Goal: Find specific page/section: Find specific page/section

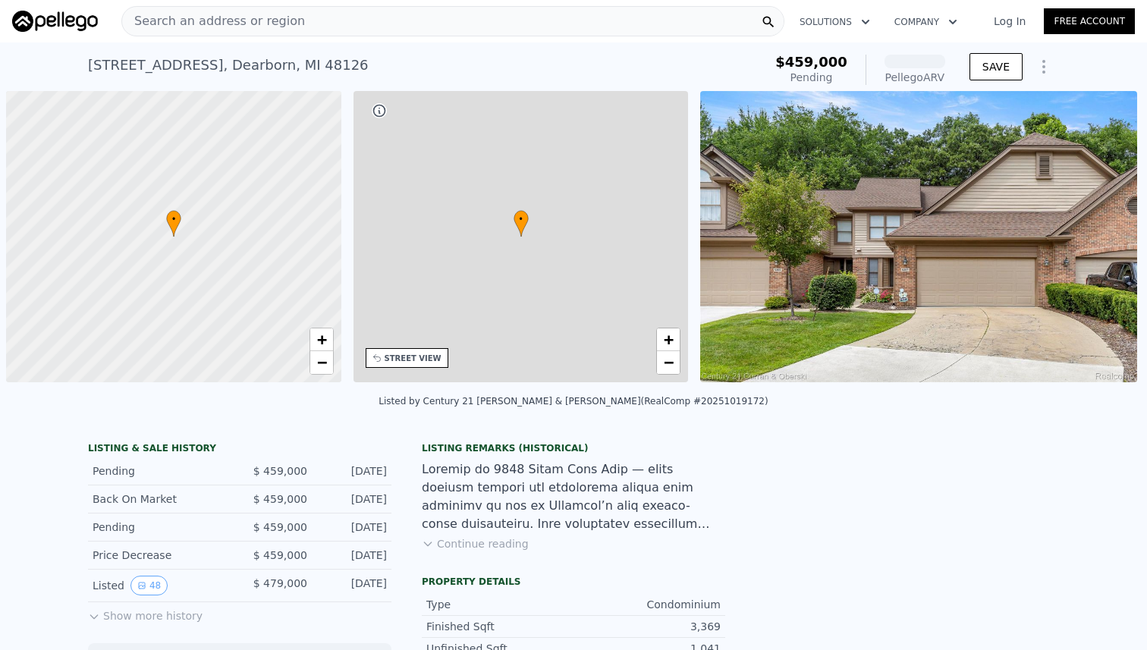
scroll to position [0, 6]
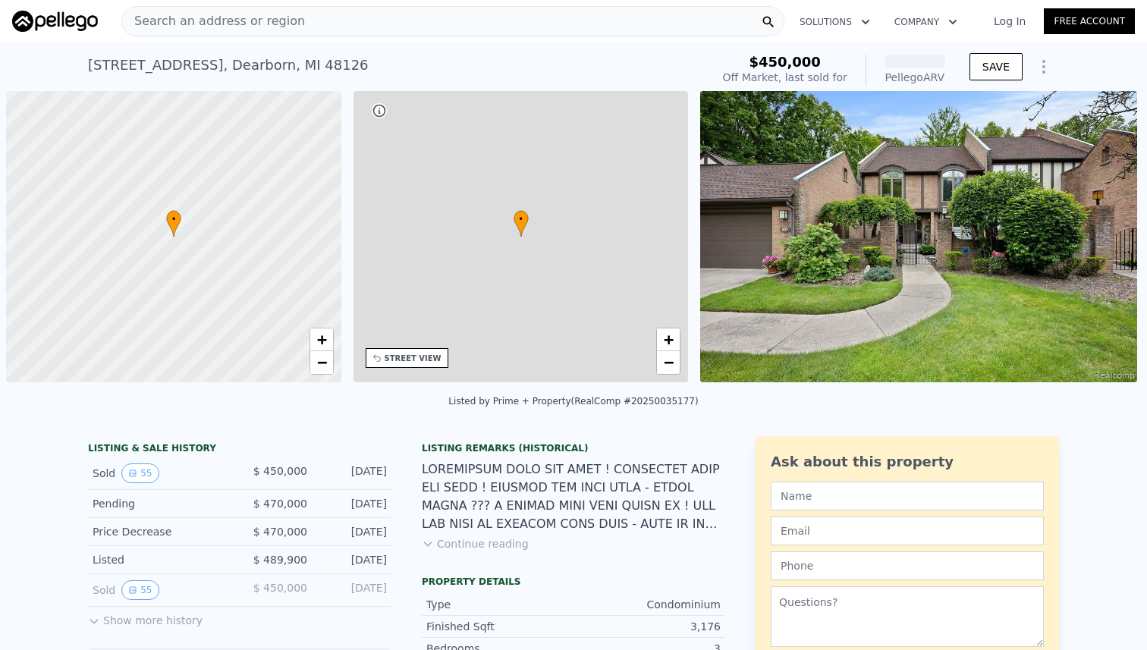
scroll to position [0, 6]
